Goal: Task Accomplishment & Management: Complete application form

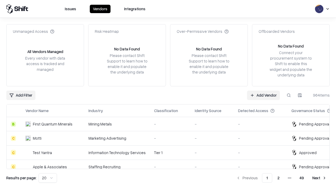
click at [263, 95] on link "Add Vendor" at bounding box center [263, 94] width 33 height 9
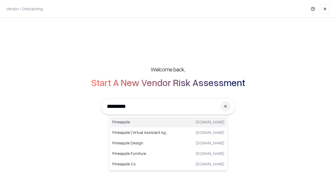
click at [168, 122] on div "Pineapple [DOMAIN_NAME]" at bounding box center [168, 122] width 116 height 10
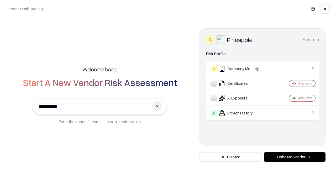
type input "*********"
click at [294, 157] on button "Onboard Vendor" at bounding box center [295, 156] width 62 height 9
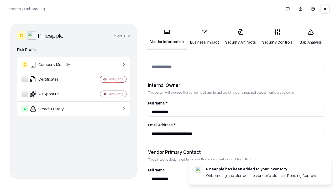
scroll to position [272, 0]
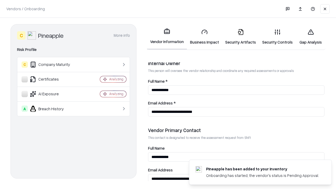
click at [204, 37] on link "Business Impact" at bounding box center [204, 37] width 35 height 24
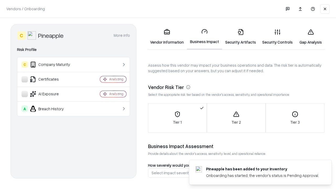
click at [240, 37] on link "Security Artifacts" at bounding box center [240, 37] width 37 height 24
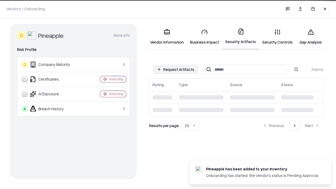
click at [175, 69] on button "Request Artifacts" at bounding box center [176, 69] width 46 height 9
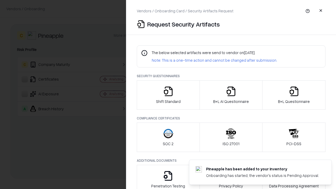
click at [168, 95] on icon "button" at bounding box center [168, 91] width 10 height 10
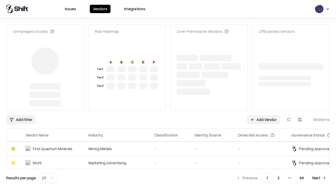
click at [263, 115] on link "Add Vendor" at bounding box center [263, 119] width 33 height 9
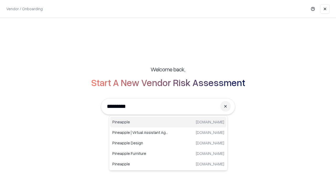
click at [168, 122] on div "Pineapple [DOMAIN_NAME]" at bounding box center [168, 122] width 116 height 10
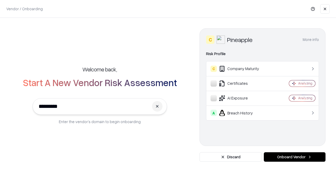
type input "*********"
click at [294, 157] on button "Onboard Vendor" at bounding box center [295, 156] width 62 height 9
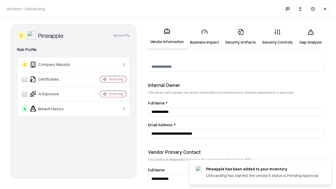
scroll to position [272, 0]
